Goal: Navigation & Orientation: Find specific page/section

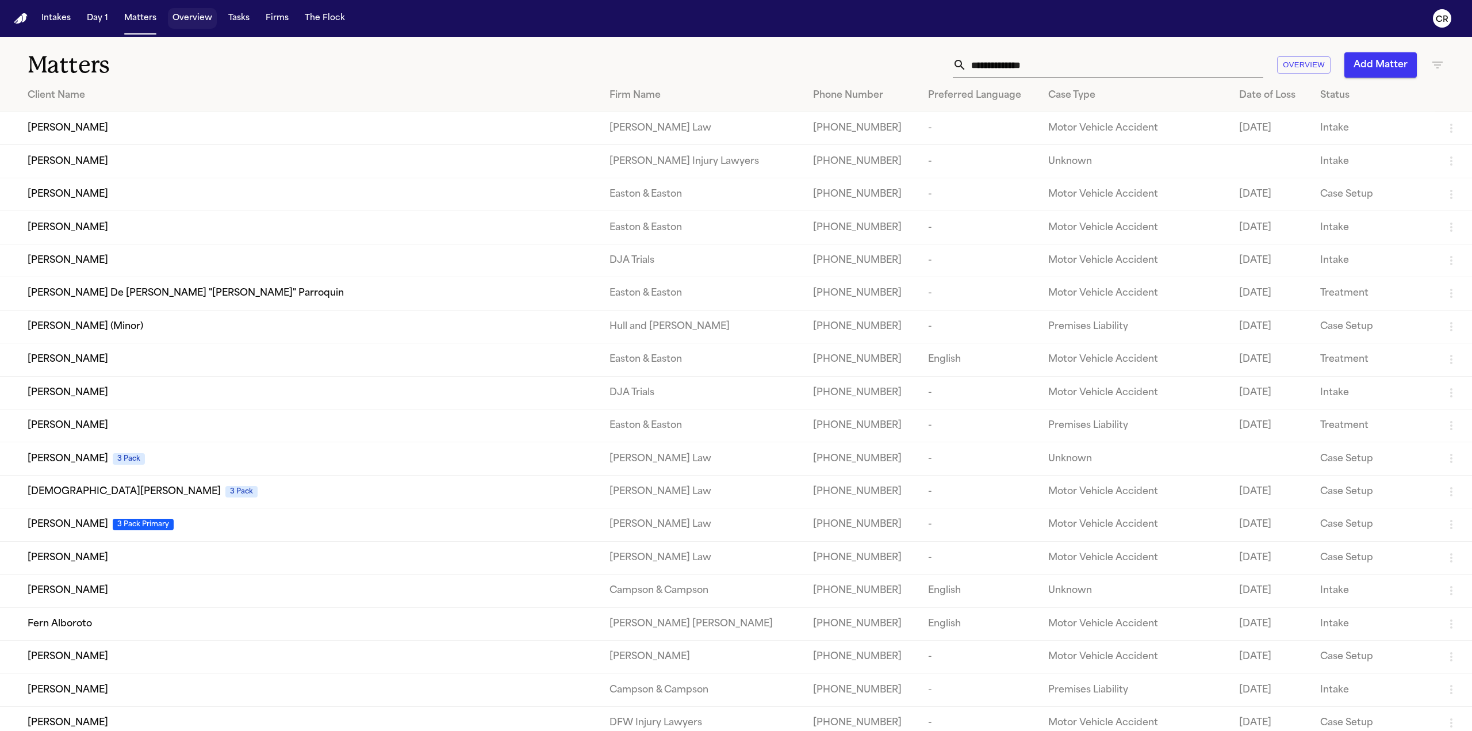
click at [193, 17] on button "Overview" at bounding box center [192, 18] width 49 height 21
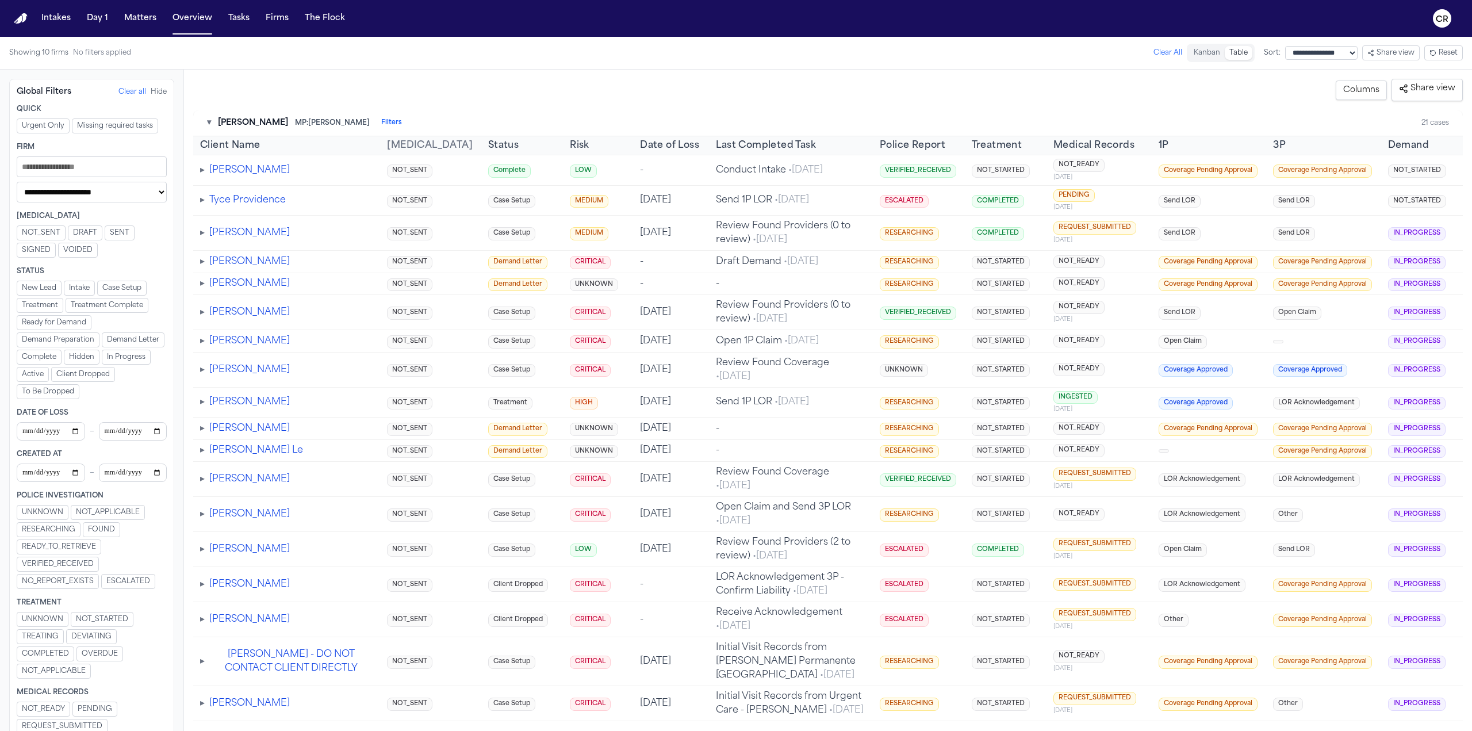
click at [82, 166] on input "Filters" at bounding box center [92, 166] width 150 height 21
click at [291, 18] on div "Intakes Day 1 Matters Overview Tasks Firms The Flock" at bounding box center [193, 18] width 313 height 21
click at [270, 17] on button "Firms" at bounding box center [277, 18] width 32 height 21
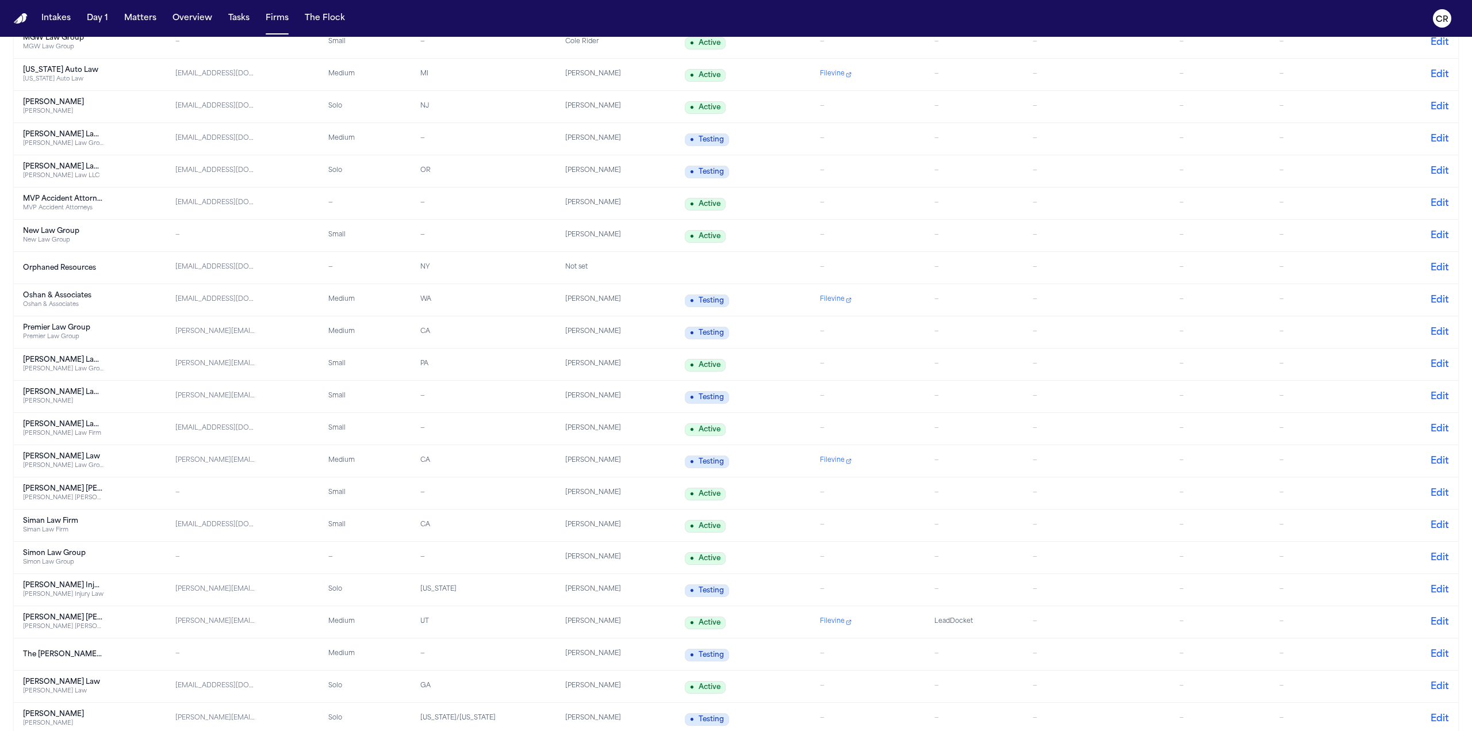
scroll to position [1907, 0]
